Goal: Task Accomplishment & Management: Manage account settings

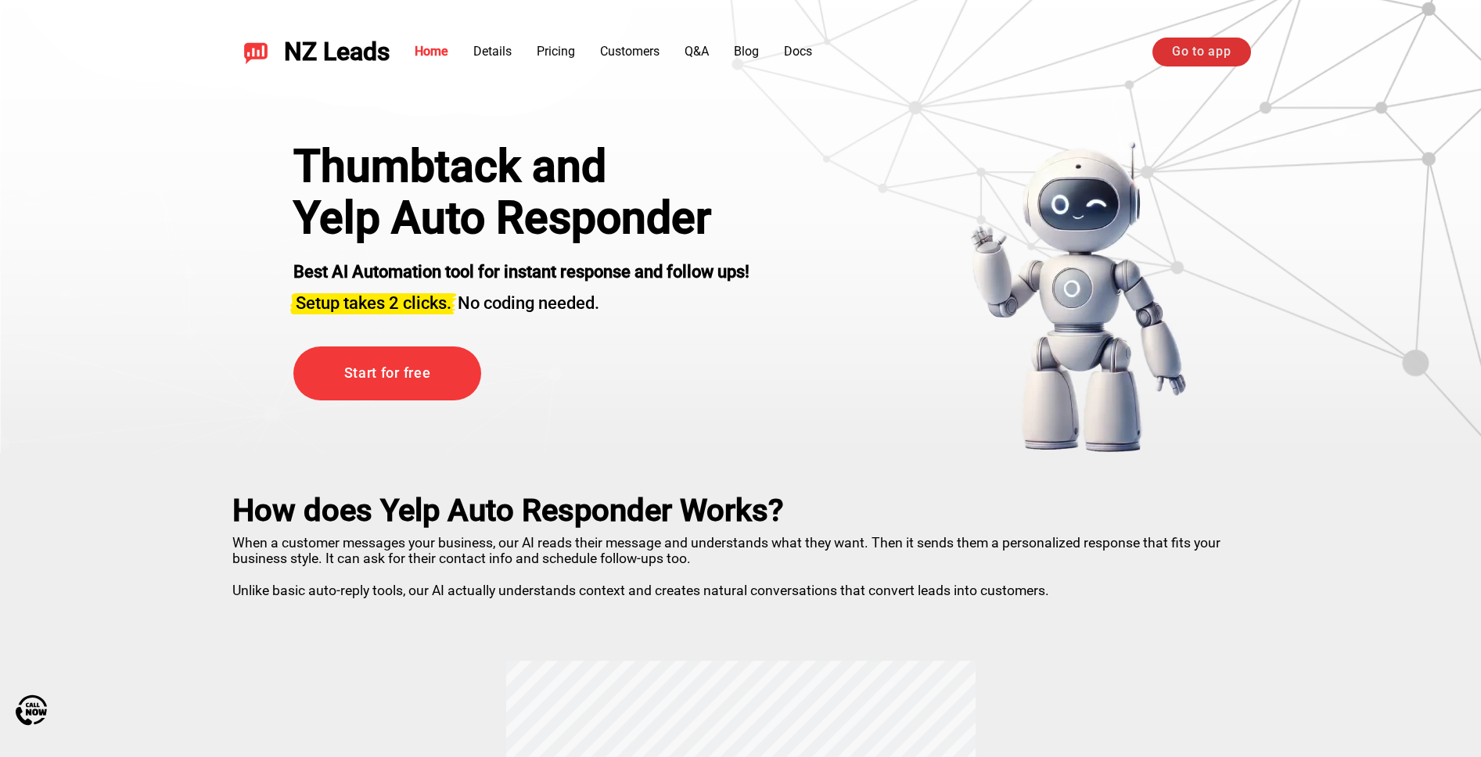
click at [1212, 48] on link "Go to app" at bounding box center [1201, 52] width 98 height 28
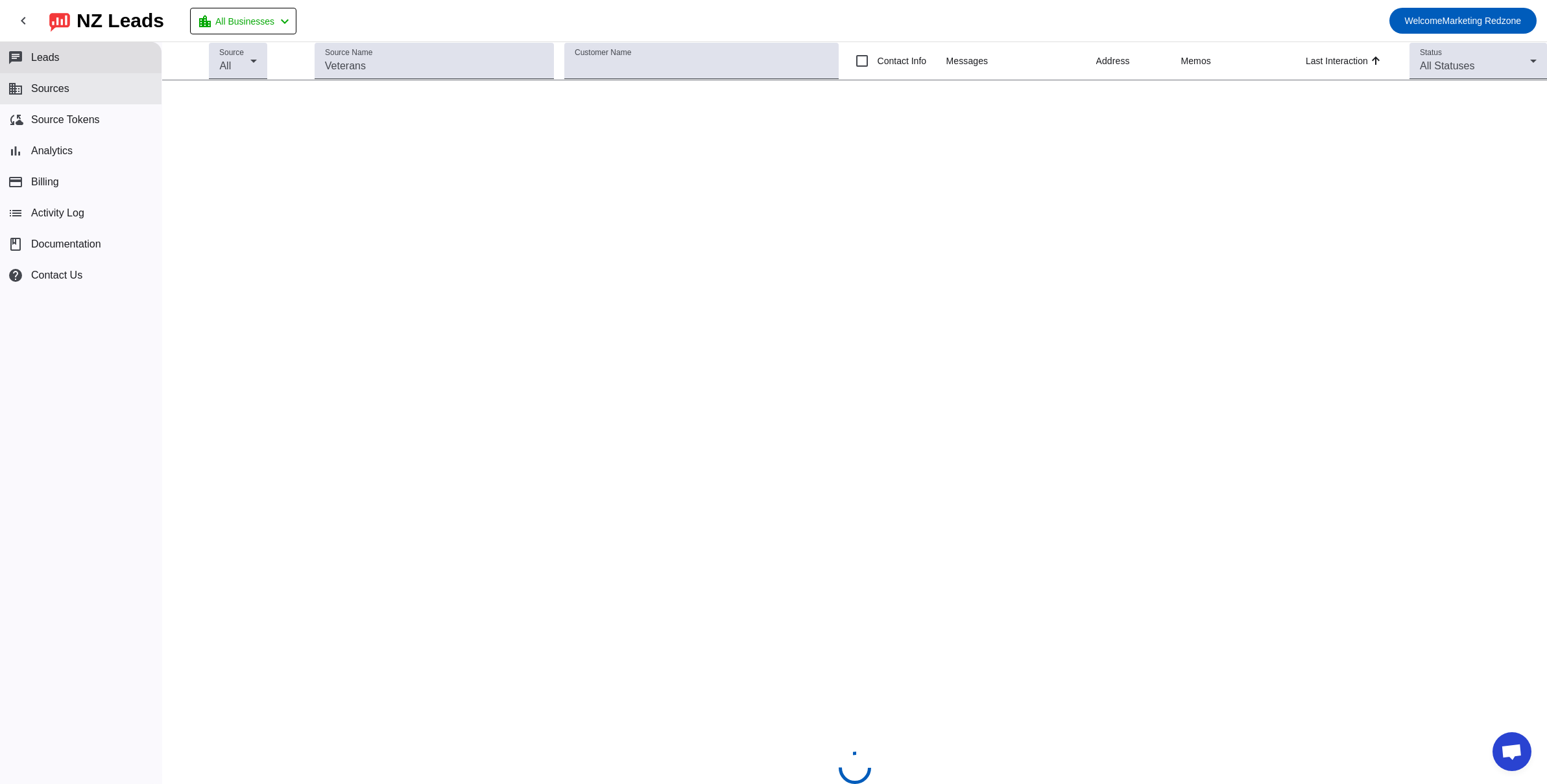
click at [66, 91] on span "Sources" at bounding box center [51, 89] width 38 height 12
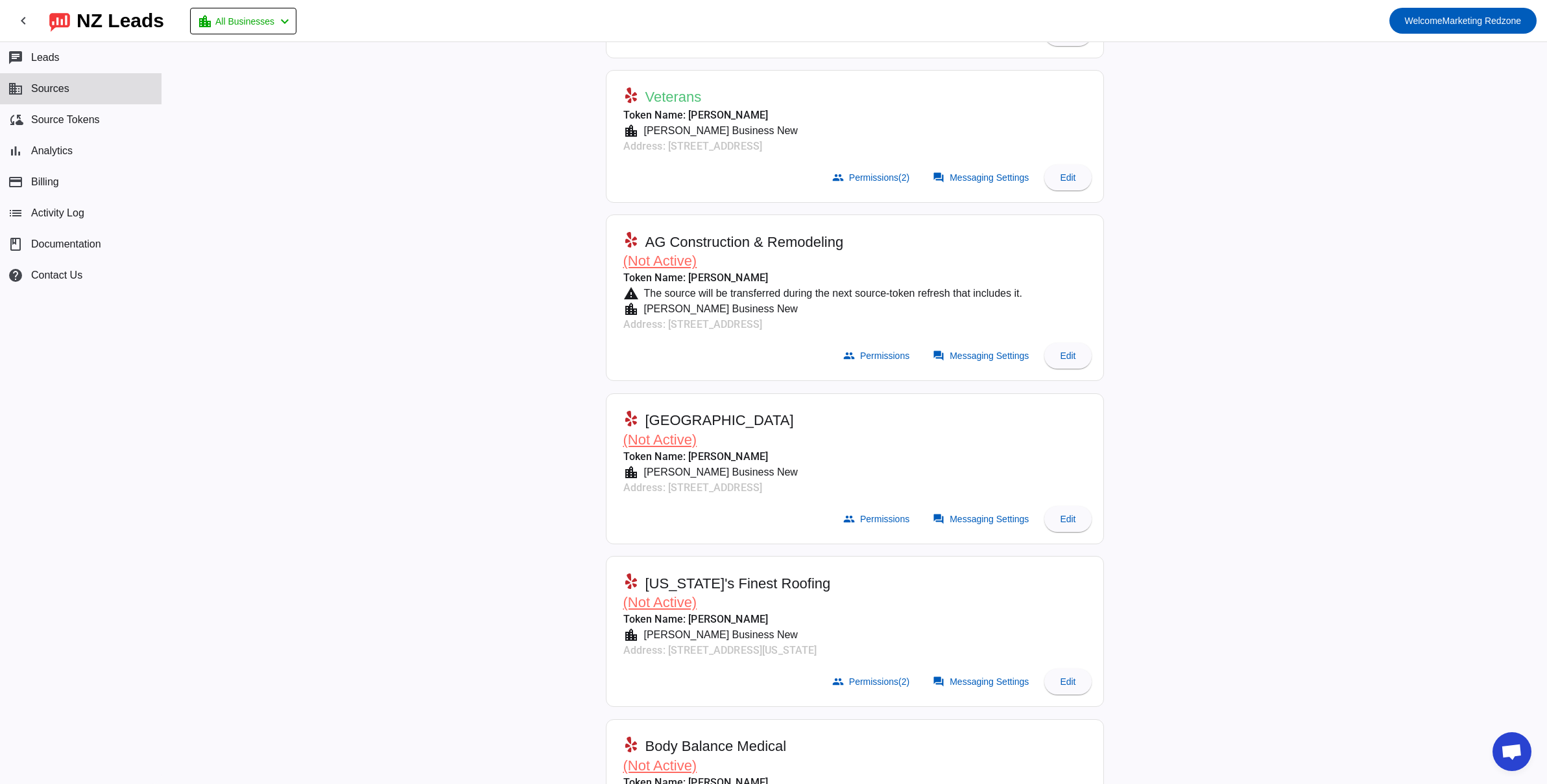
scroll to position [695, 0]
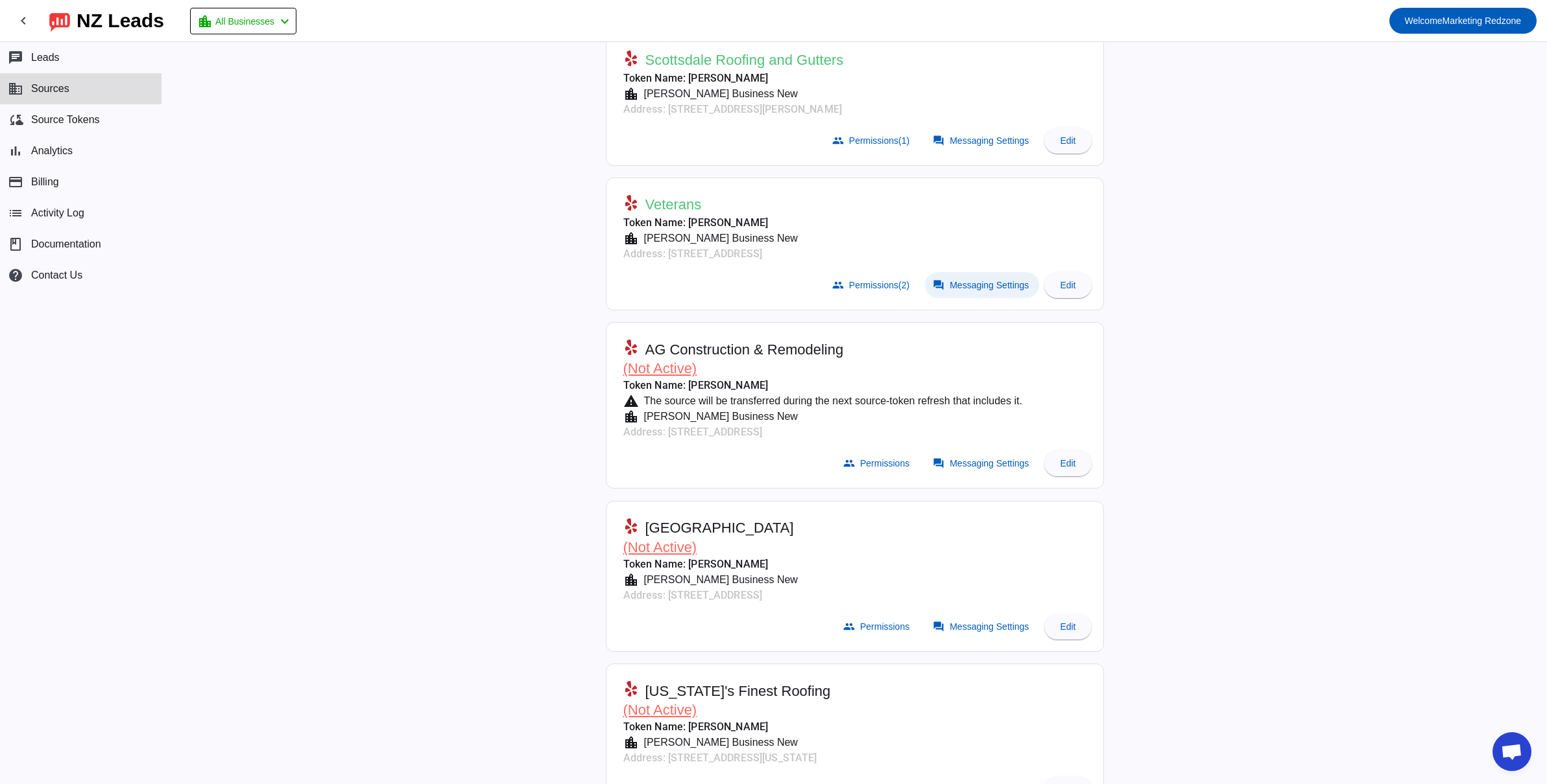
click at [964, 285] on span "Messaging Settings" at bounding box center [988, 285] width 79 height 11
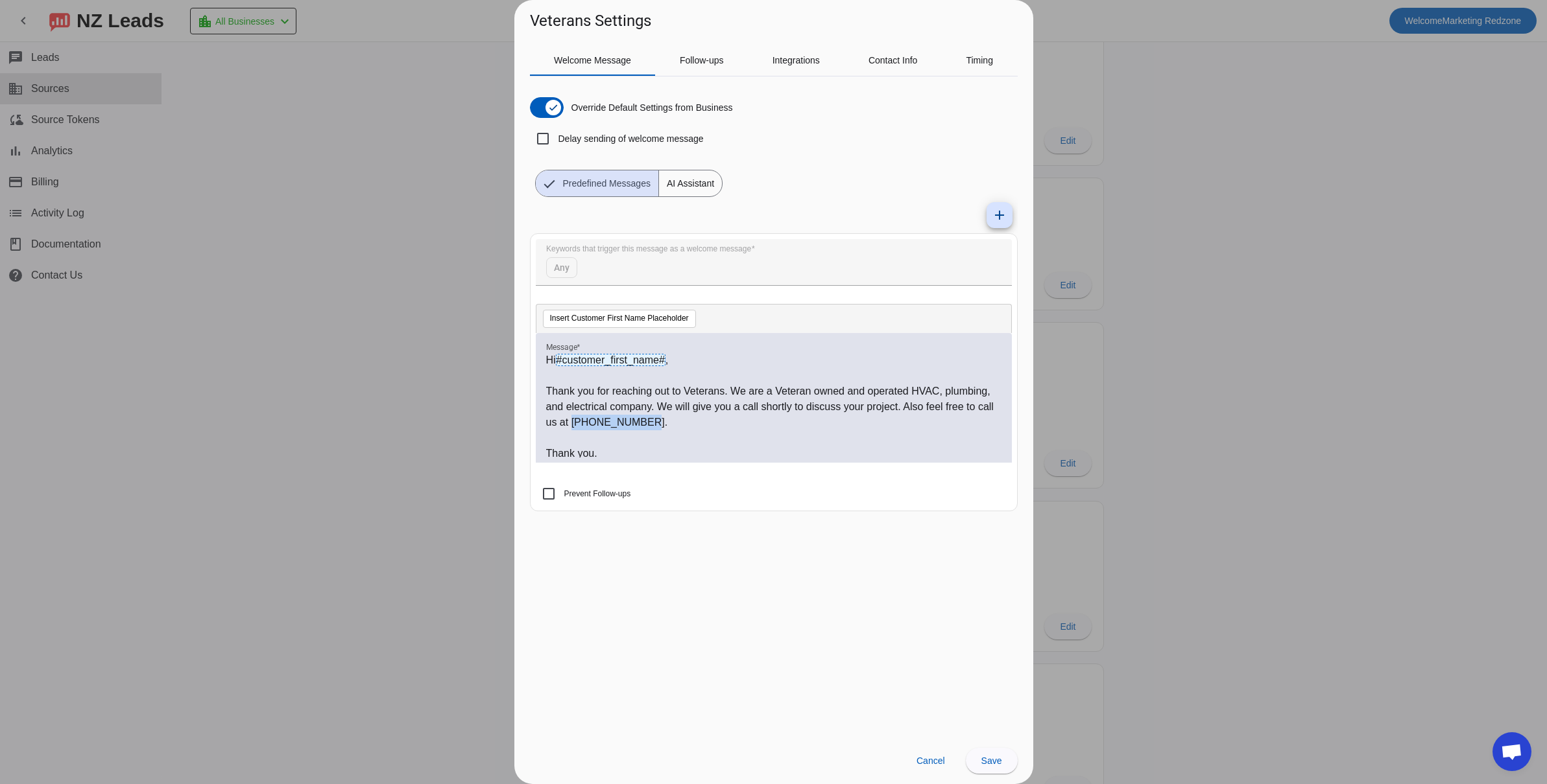
drag, startPoint x: 717, startPoint y: 427, endPoint x: 645, endPoint y: 425, distance: 72.0
click at [645, 425] on p "Thank you for reaching out to Veterans. We are a Veteran owned and operated HVA…" at bounding box center [774, 407] width 455 height 46
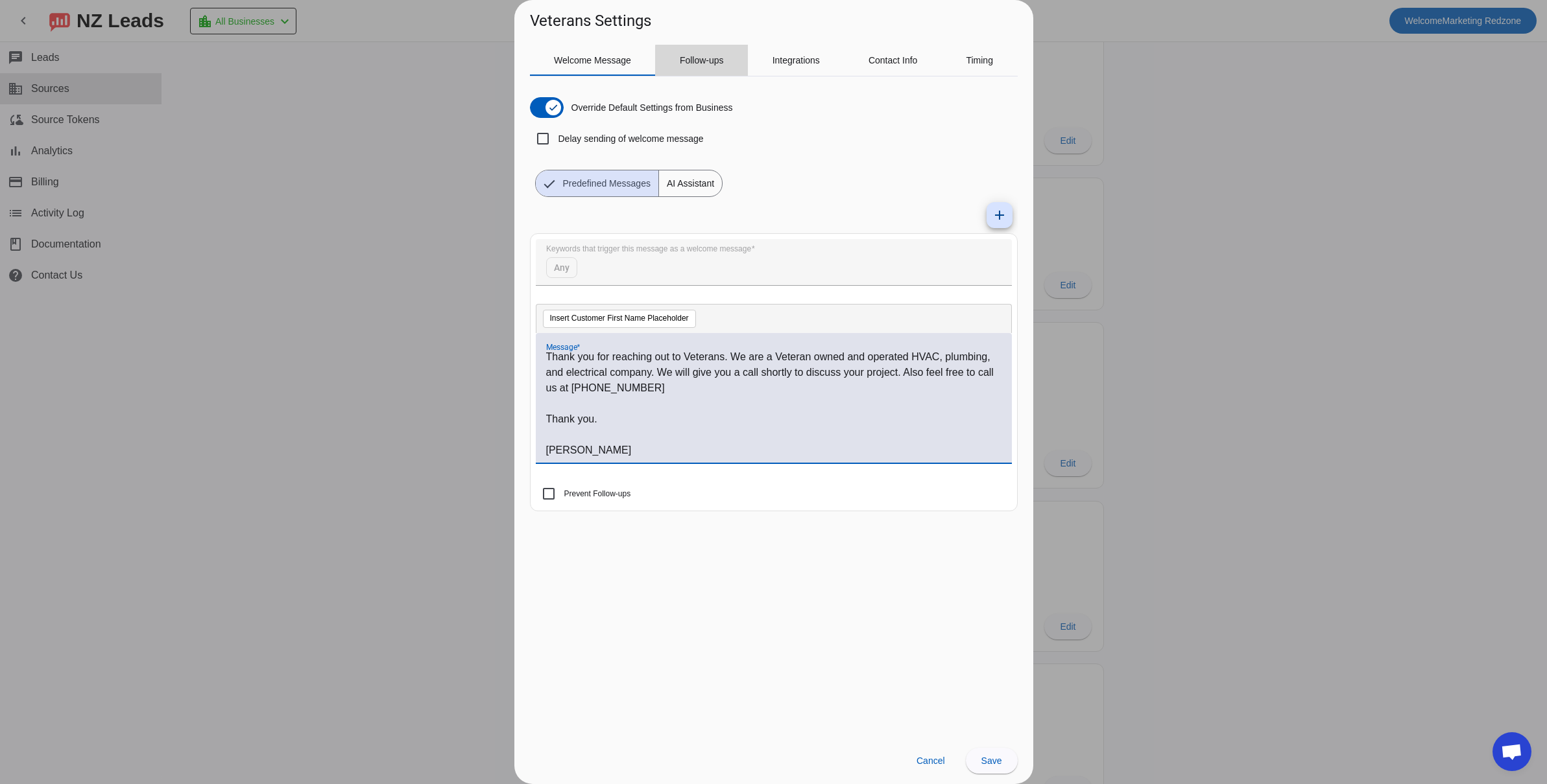
click at [704, 61] on span "Follow-ups" at bounding box center [701, 60] width 44 height 9
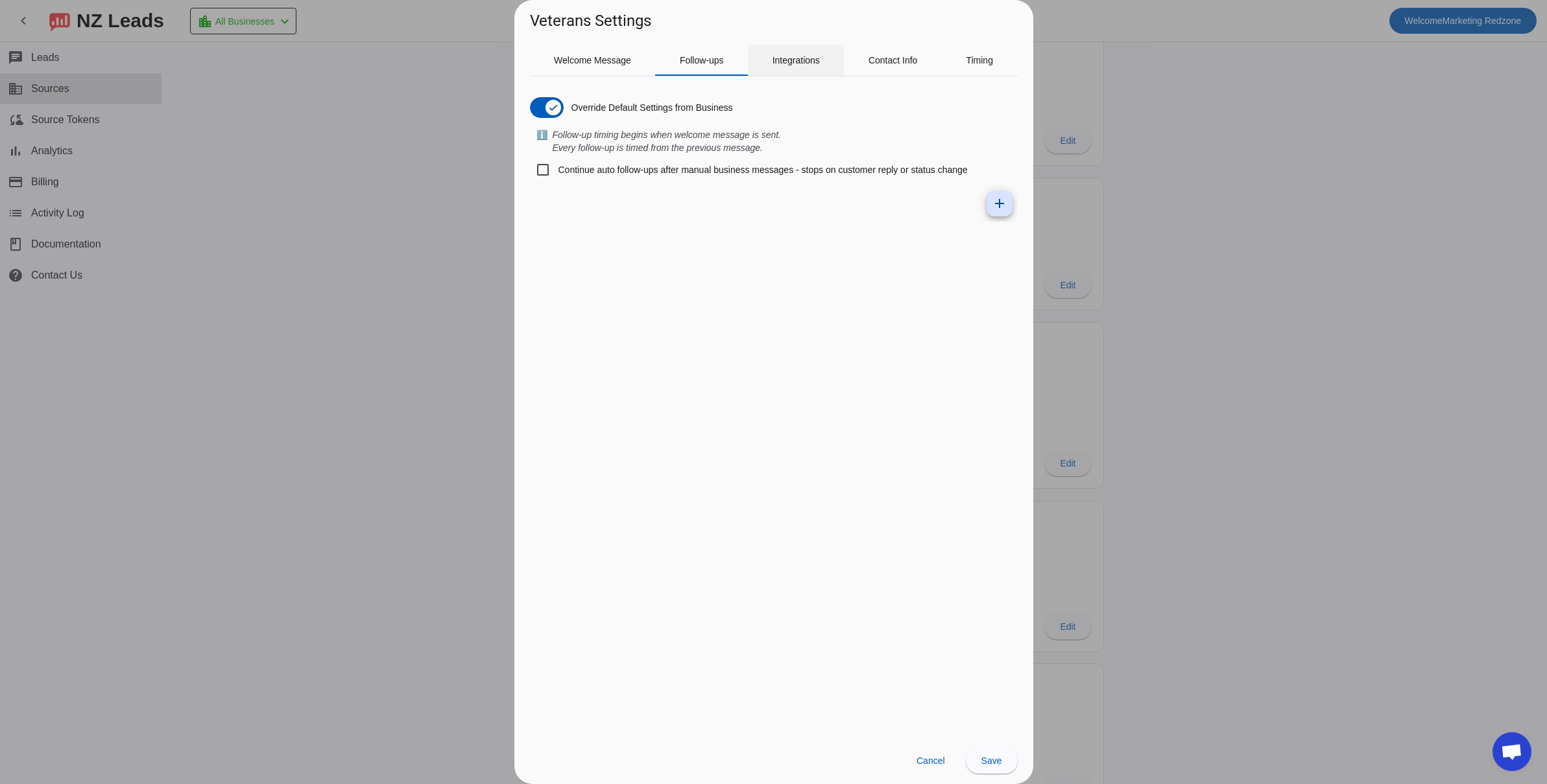
click at [803, 70] on span "Integrations" at bounding box center [796, 60] width 47 height 31
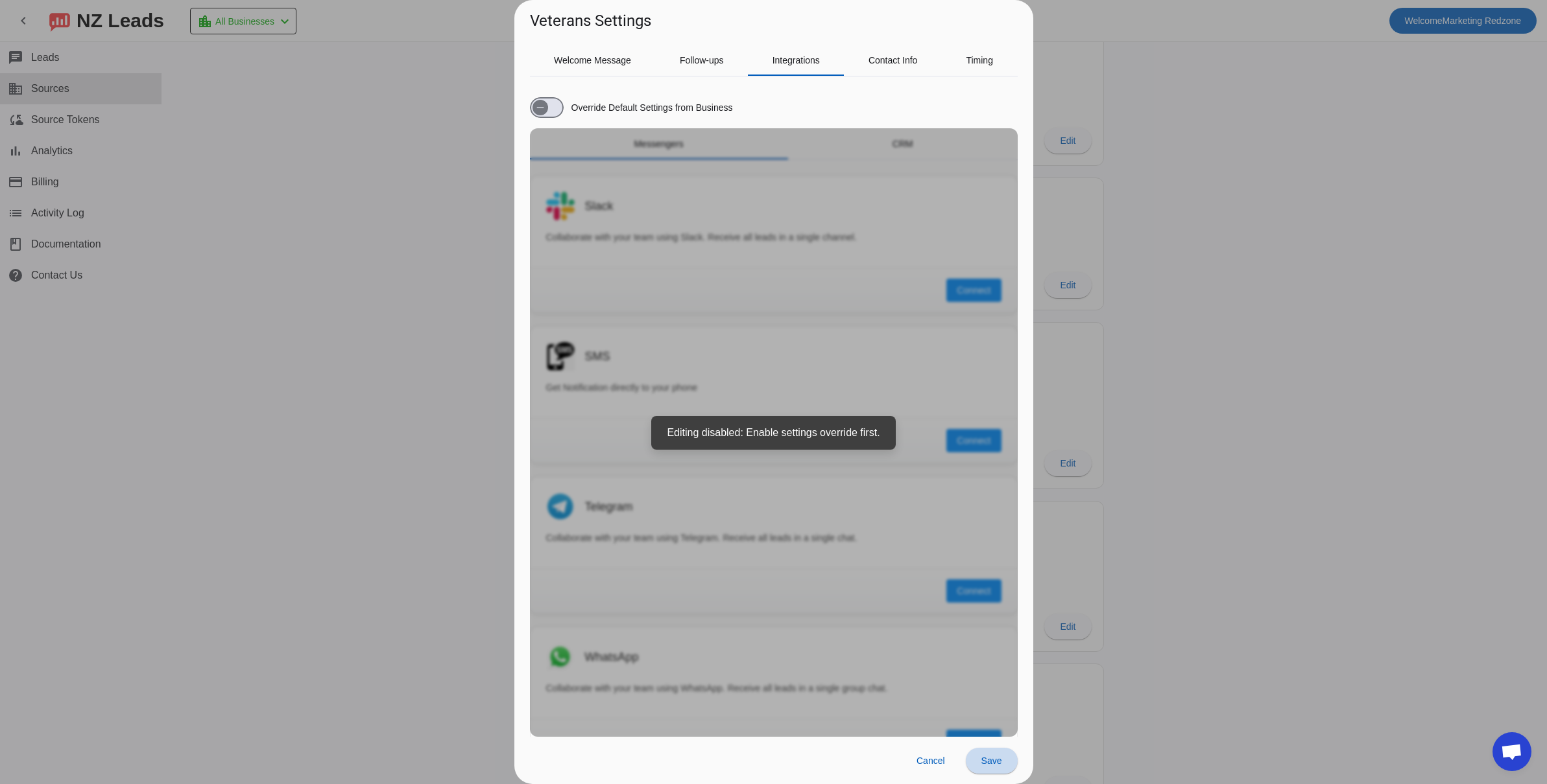
click at [1001, 769] on span at bounding box center [992, 762] width 52 height 31
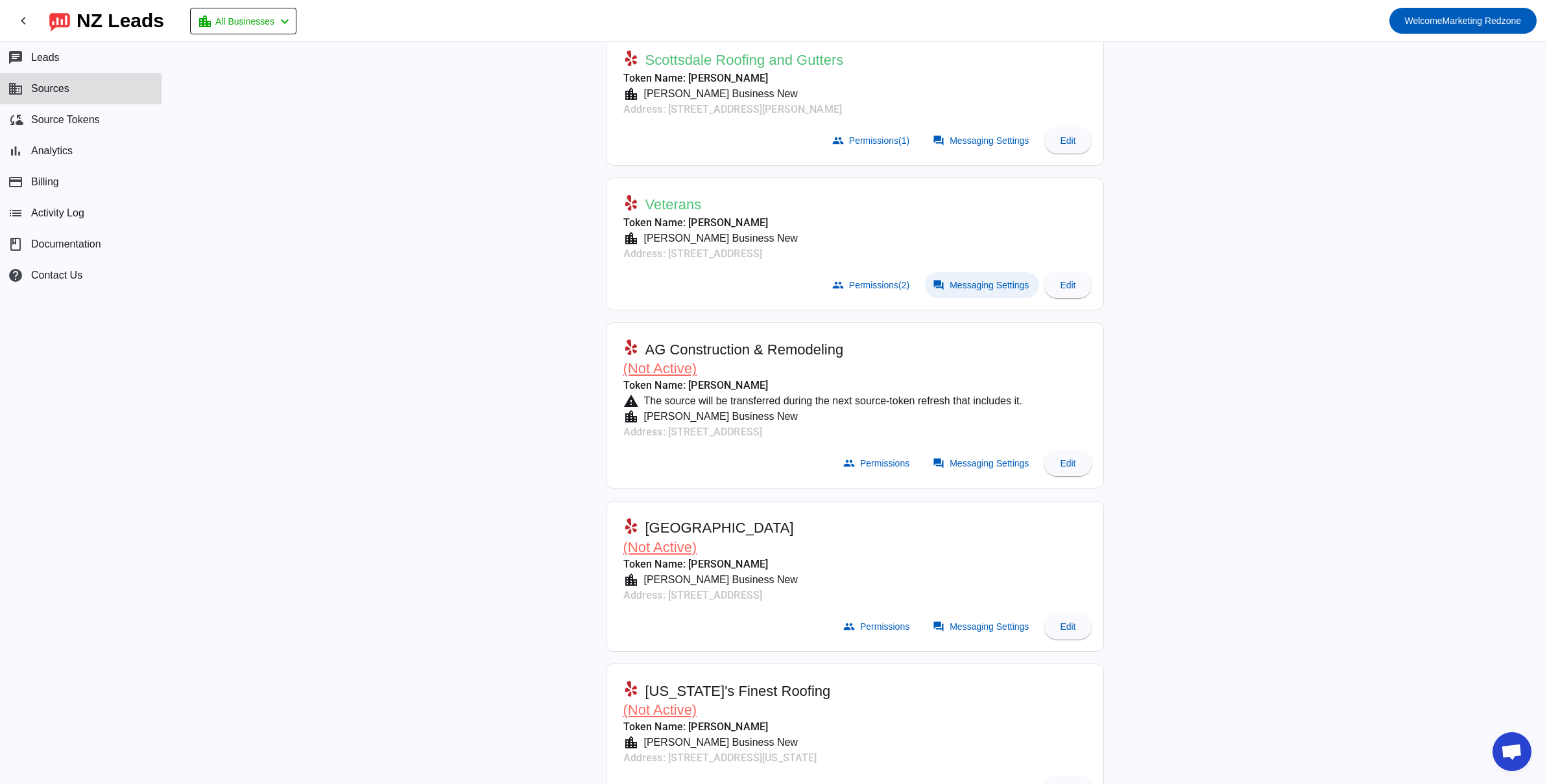
click at [960, 292] on span at bounding box center [982, 285] width 114 height 26
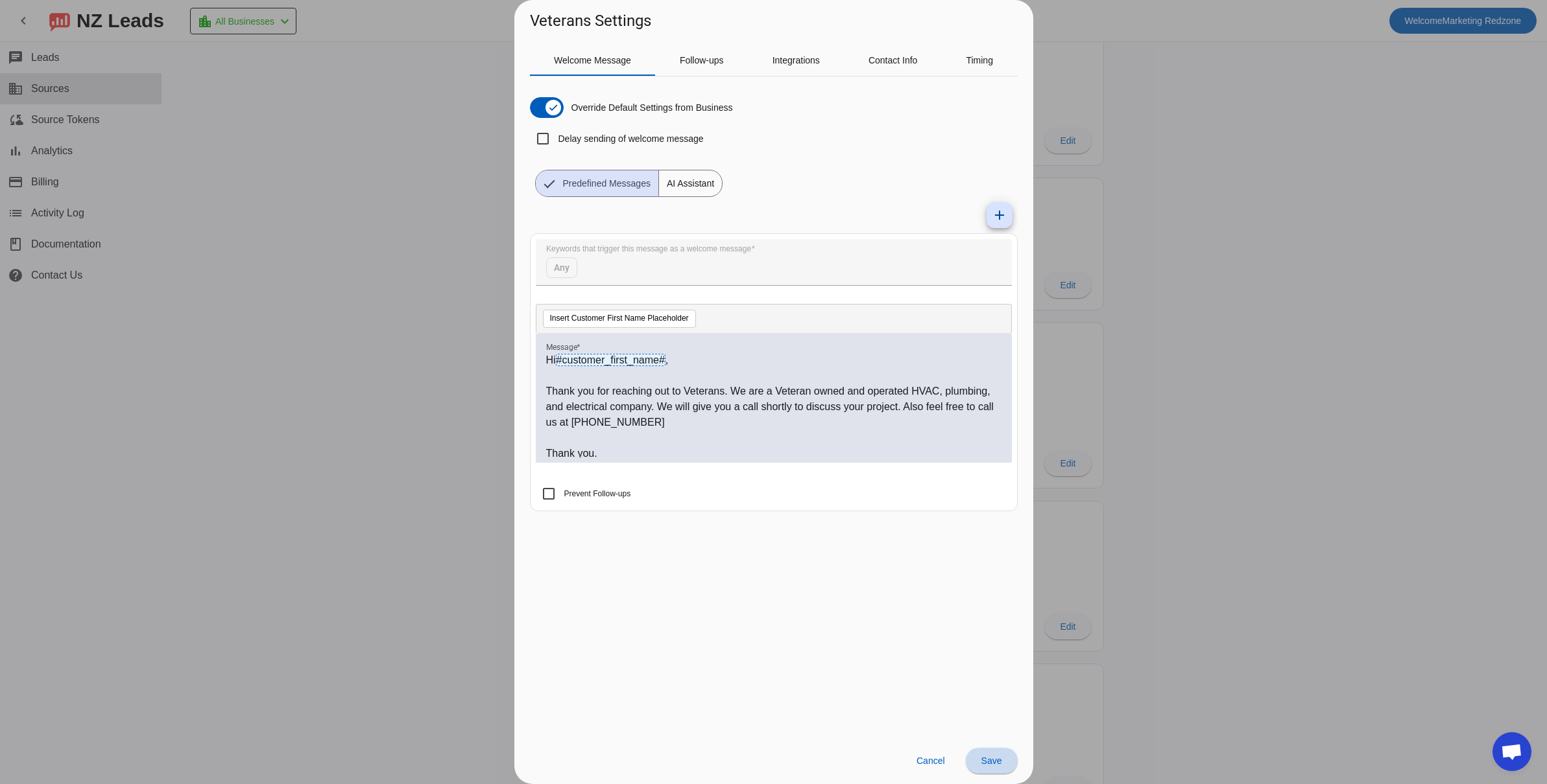
click at [997, 767] on span at bounding box center [992, 762] width 52 height 31
